Goal: Contribute content: Add original content to the website for others to see

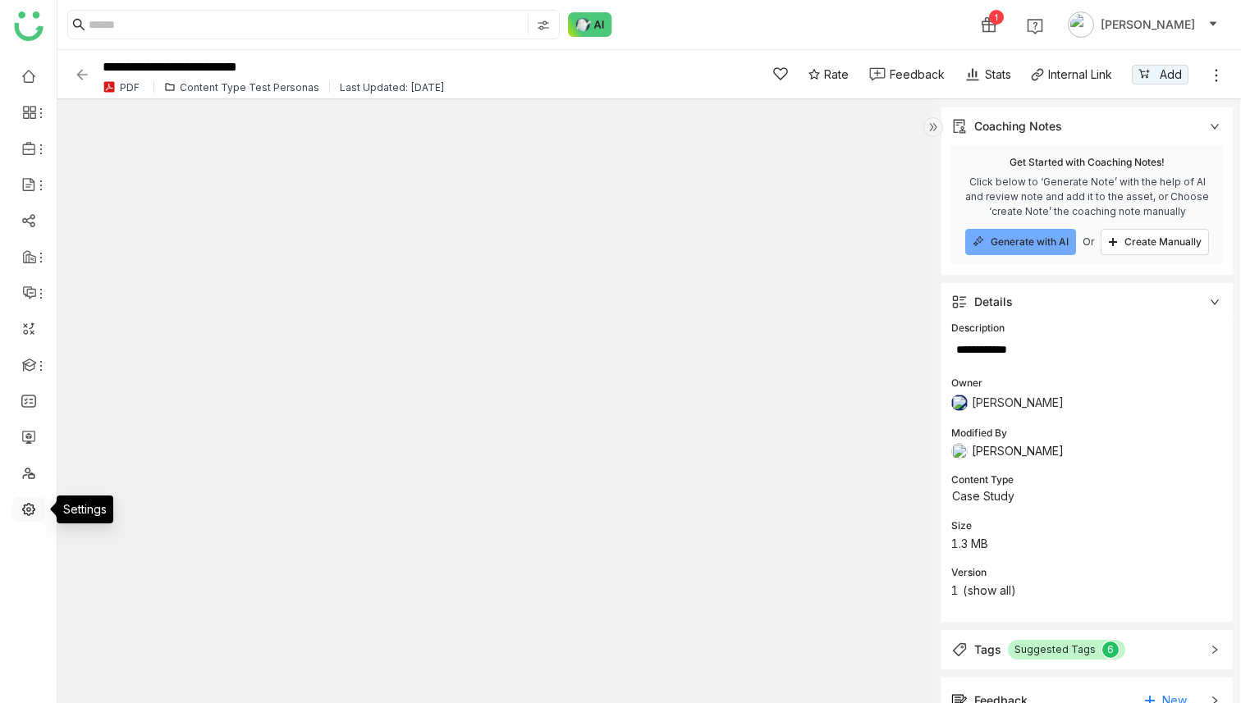
click at [29, 502] on link at bounding box center [28, 509] width 15 height 14
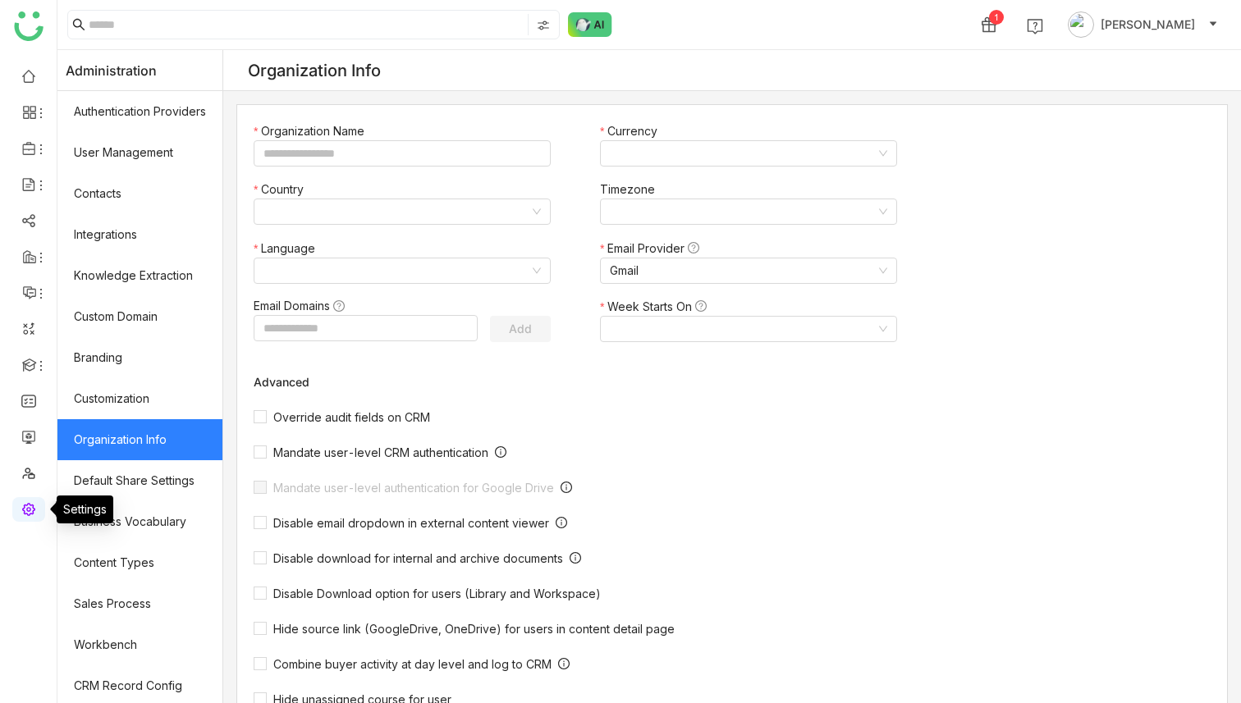
type input "*******"
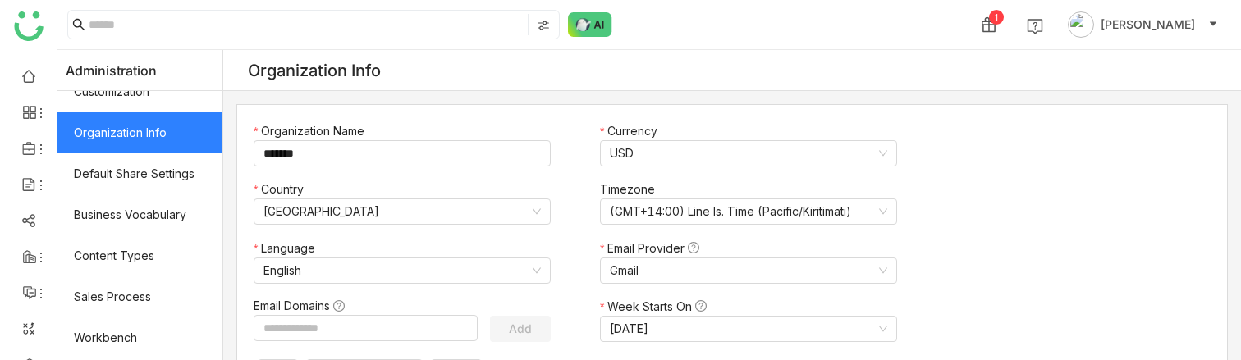
scroll to position [313, 0]
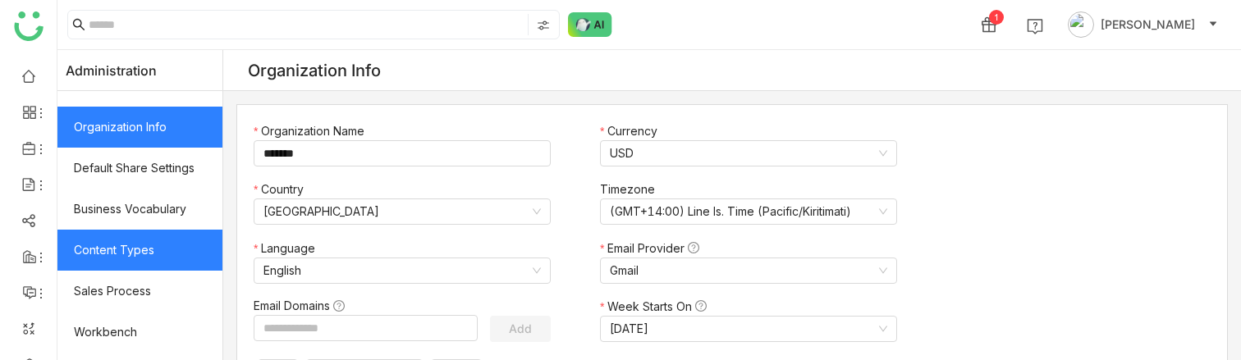
click at [140, 248] on link "Content Types" at bounding box center [139, 250] width 165 height 41
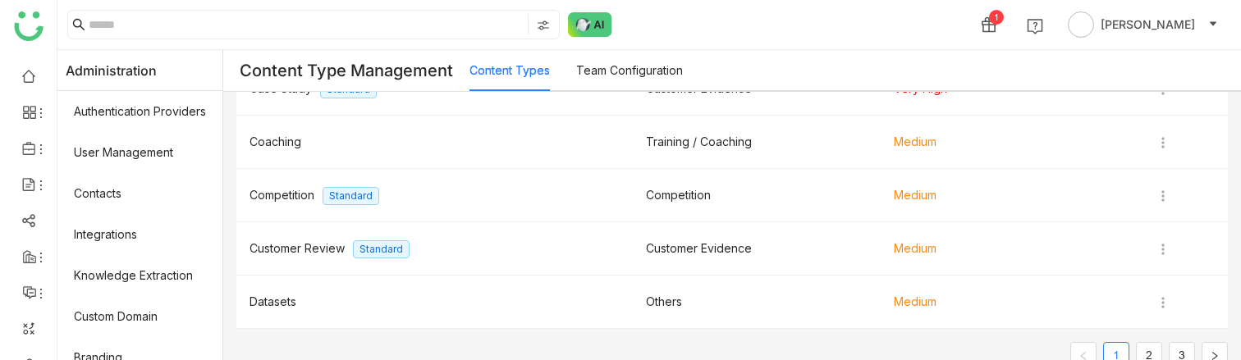
scroll to position [408, 0]
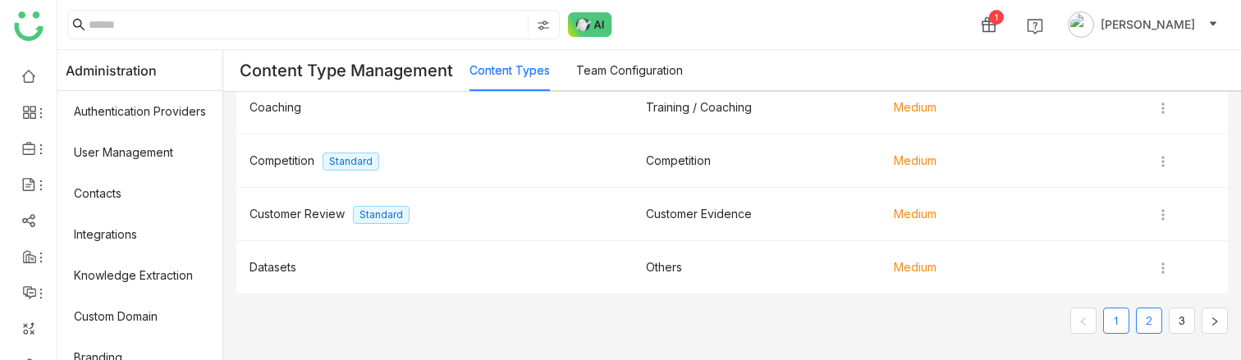
click at [1139, 319] on link "2" at bounding box center [1149, 321] width 25 height 25
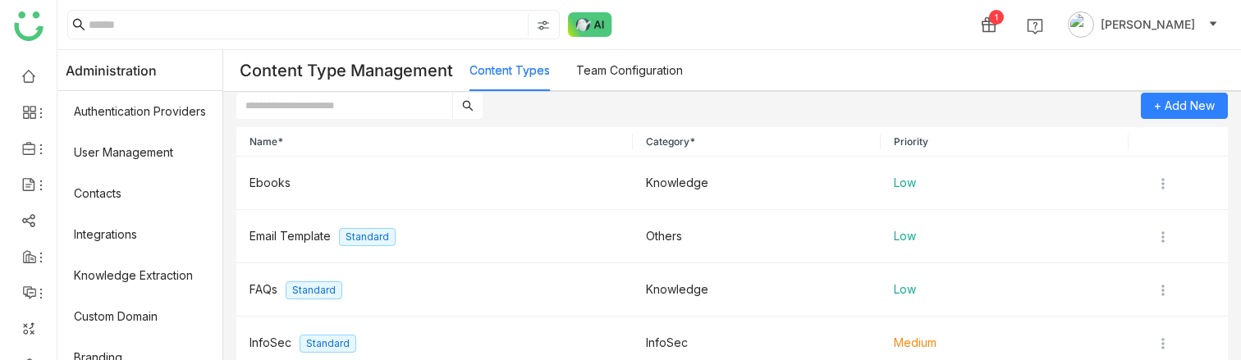
scroll to position [0, 0]
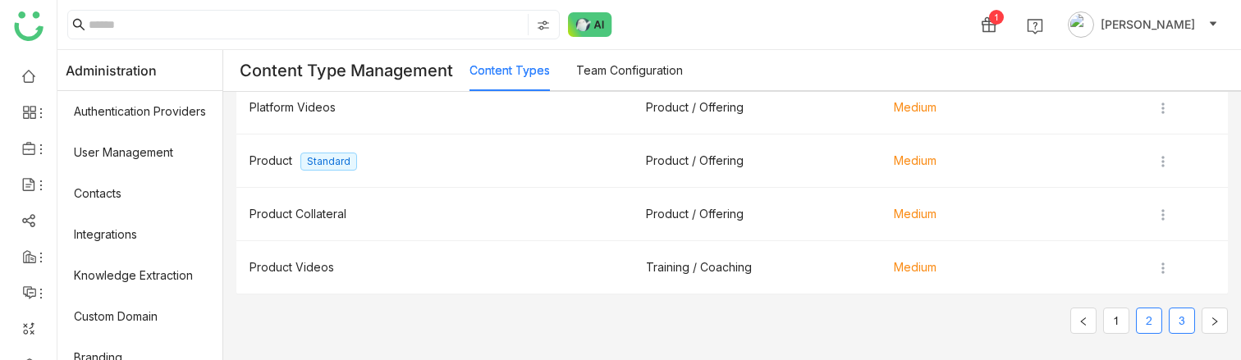
click at [1175, 315] on link "3" at bounding box center [1182, 321] width 25 height 25
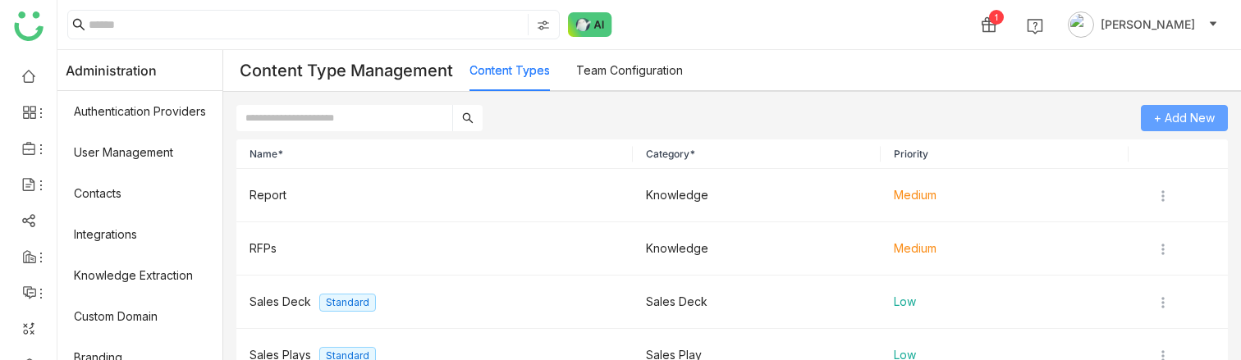
click at [1177, 116] on span "+ Add New" at bounding box center [1184, 118] width 61 height 25
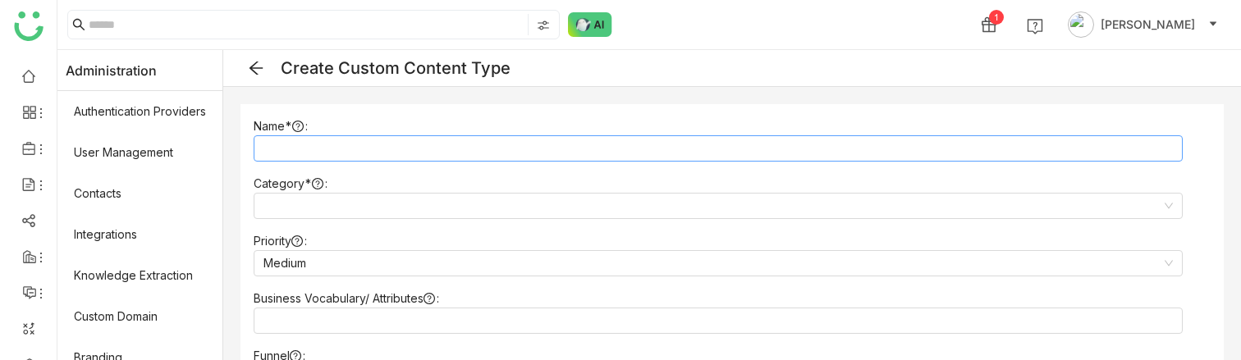
click at [425, 147] on input at bounding box center [718, 148] width 929 height 26
click at [479, 201] on input at bounding box center [712, 206] width 898 height 25
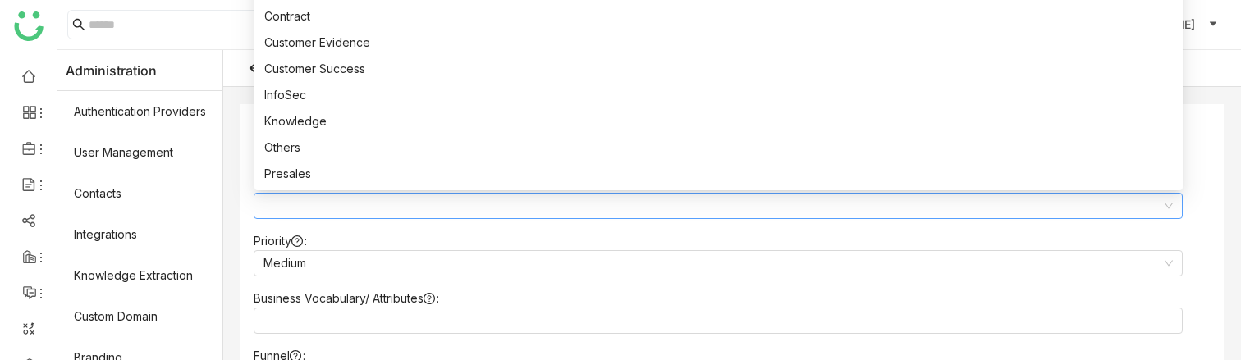
click at [1207, 236] on nz-form-item "Priority Medium" at bounding box center [732, 254] width 957 height 44
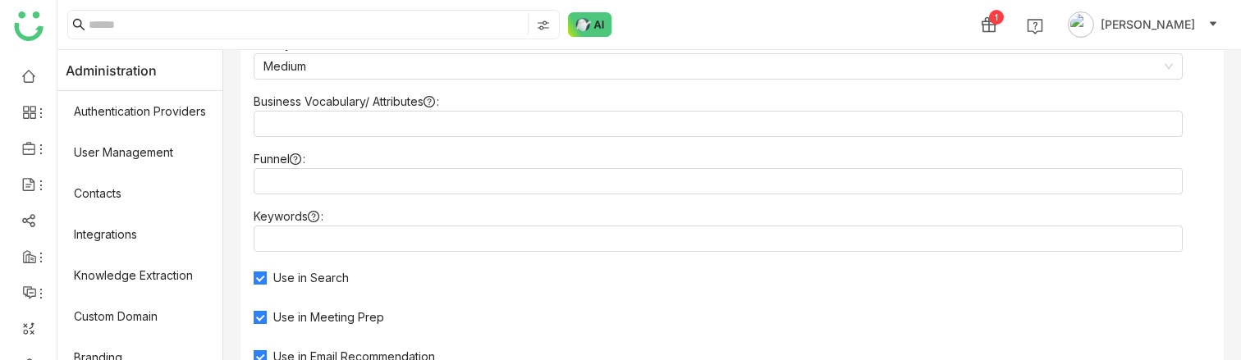
scroll to position [163, 0]
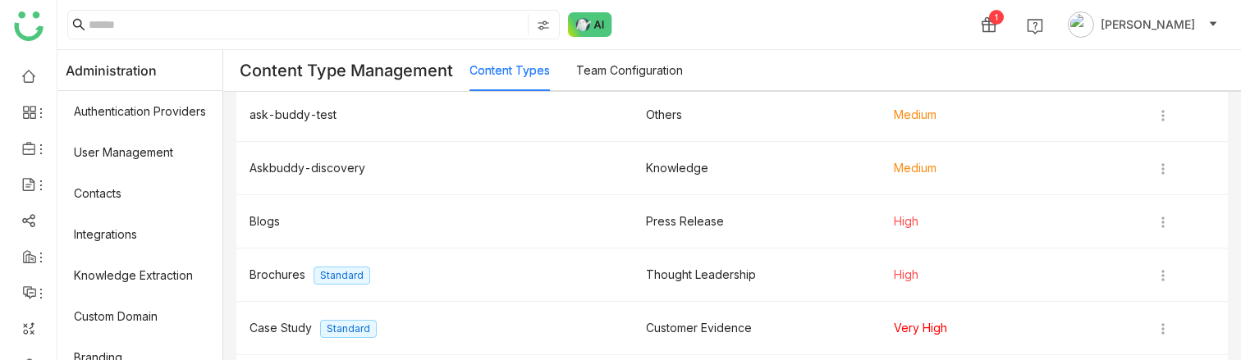
scroll to position [408, 0]
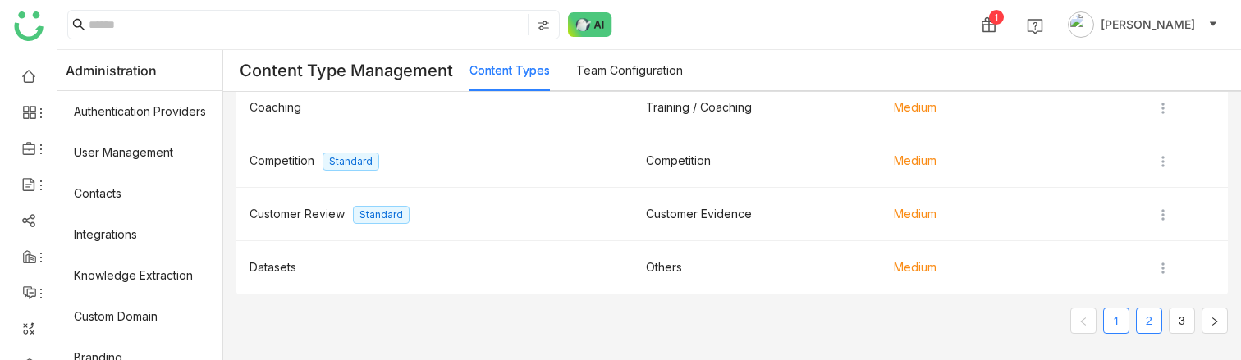
click at [1149, 323] on link "2" at bounding box center [1149, 321] width 25 height 25
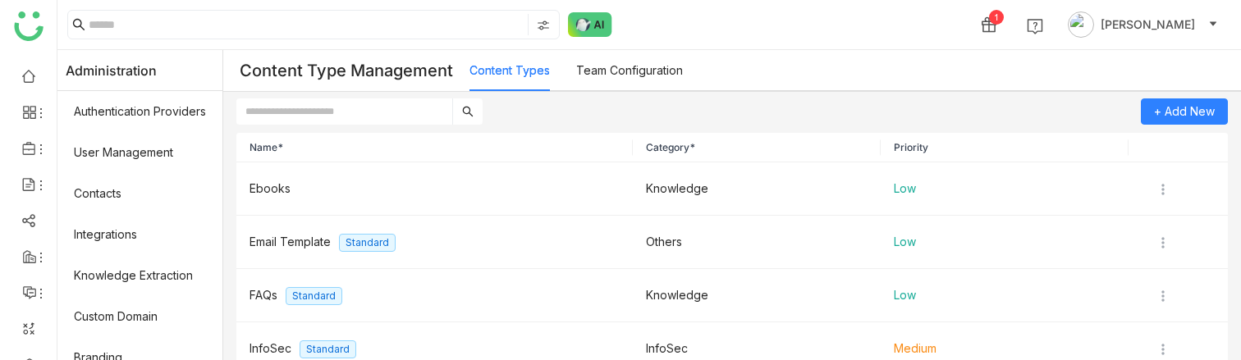
scroll to position [0, 0]
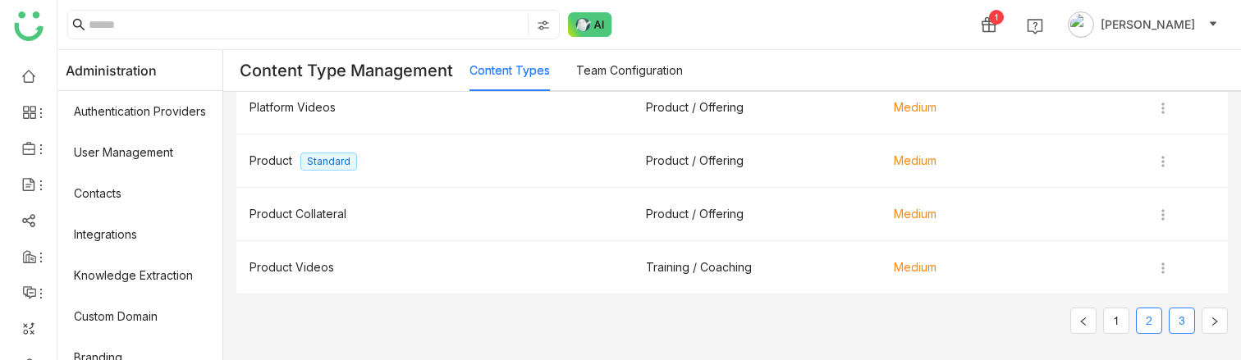
click at [1175, 322] on link "3" at bounding box center [1182, 321] width 25 height 25
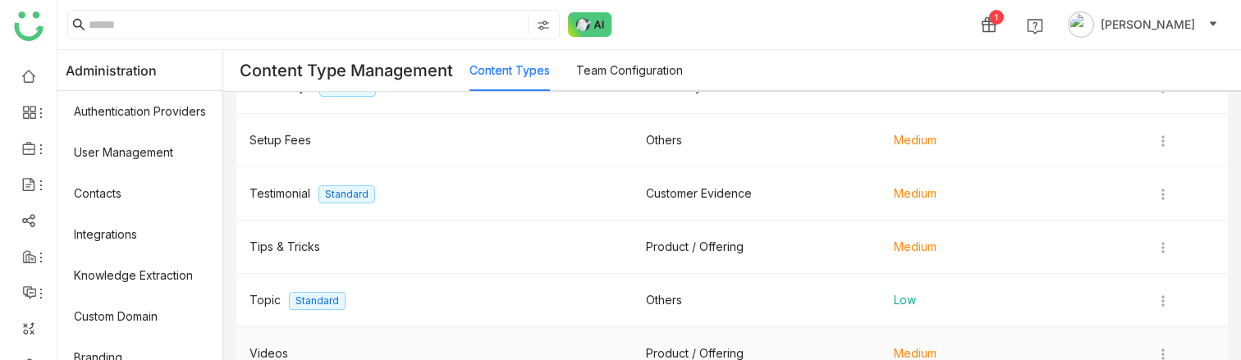
scroll to position [355, 0]
